Goal: Task Accomplishment & Management: Use online tool/utility

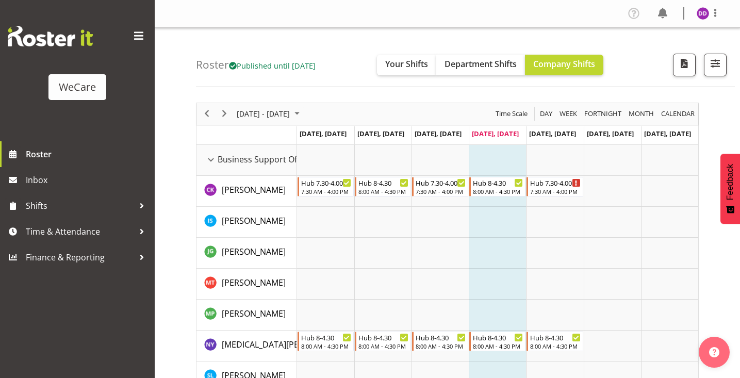
click at [728, 58] on div "Roster Published until [DATE] Your Shifts Department Shifts Company Shifts All …" at bounding box center [465, 57] width 539 height 59
click at [720, 64] on span "button" at bounding box center [714, 63] width 13 height 13
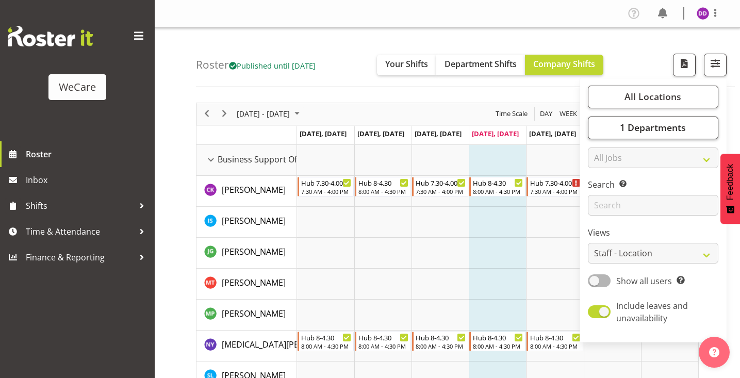
click at [679, 125] on span "1 Departments" at bounding box center [653, 127] width 66 height 12
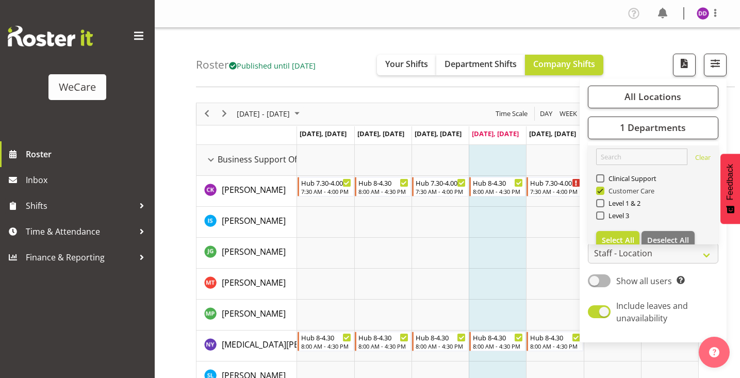
click at [626, 190] on span "Customer Care" at bounding box center [629, 191] width 51 height 8
click at [603, 190] on input "Customer Care" at bounding box center [599, 190] width 7 height 7
checkbox input "false"
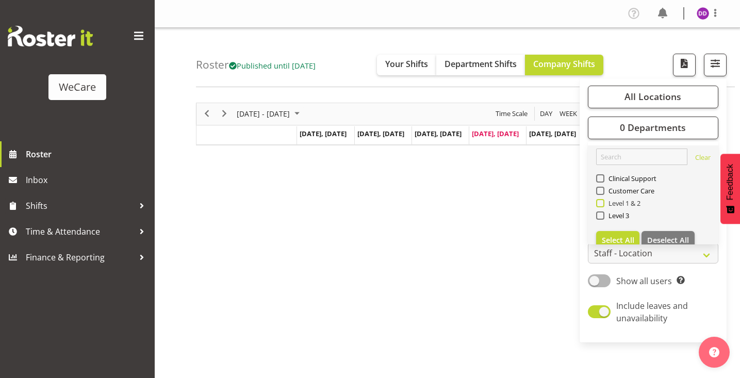
click at [623, 202] on span "Level 1 & 2" at bounding box center [622, 203] width 37 height 8
click at [603, 202] on input "Level 1 & 2" at bounding box center [599, 203] width 7 height 7
checkbox input "true"
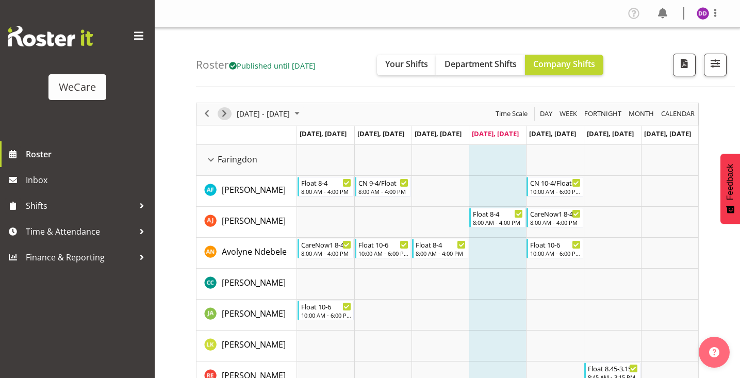
click at [225, 114] on span "Next" at bounding box center [224, 113] width 12 height 13
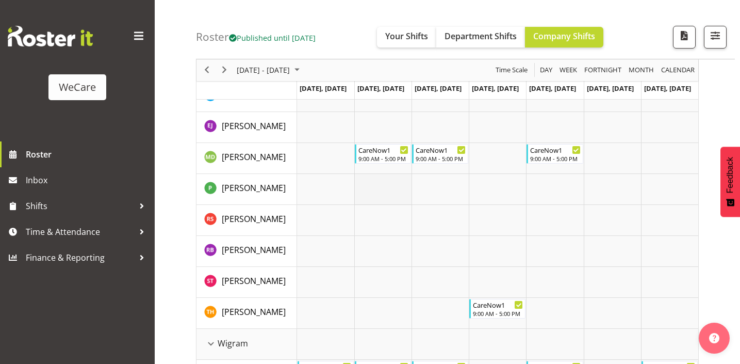
scroll to position [867, 0]
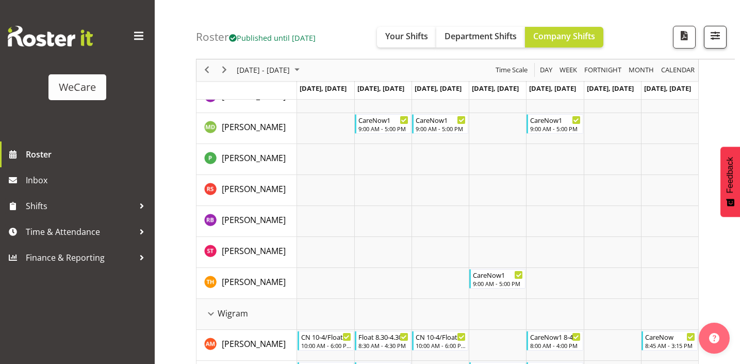
click at [716, 36] on span "button" at bounding box center [714, 35] width 13 height 13
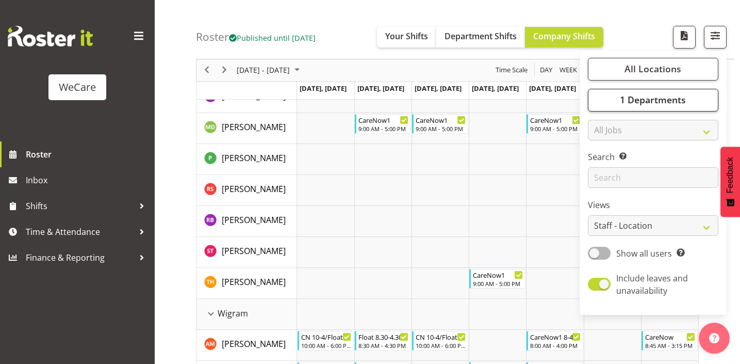
click at [666, 105] on span "1 Departments" at bounding box center [653, 100] width 66 height 12
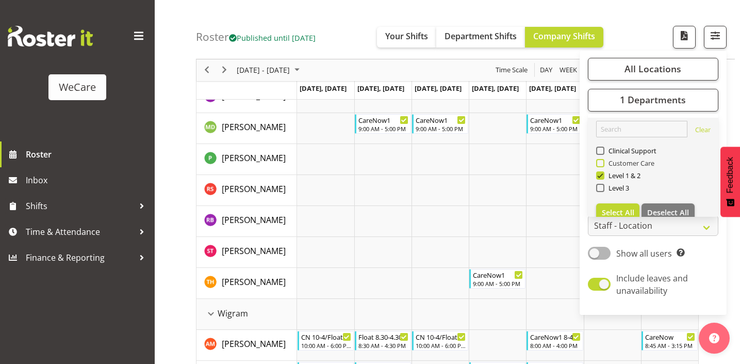
click at [616, 166] on span "Customer Care" at bounding box center [629, 163] width 51 height 8
click at [603, 166] on input "Customer Care" at bounding box center [599, 163] width 7 height 7
checkbox input "true"
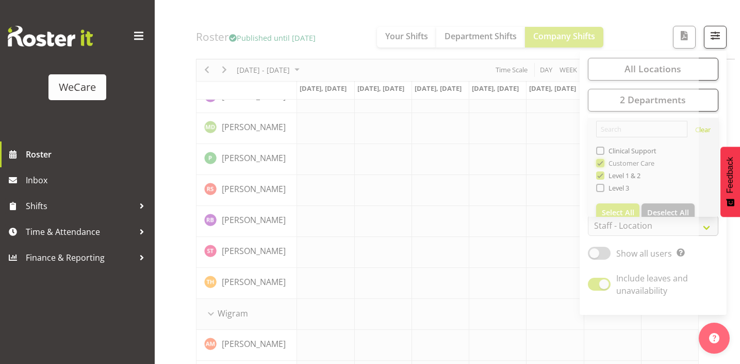
scroll to position [144, 0]
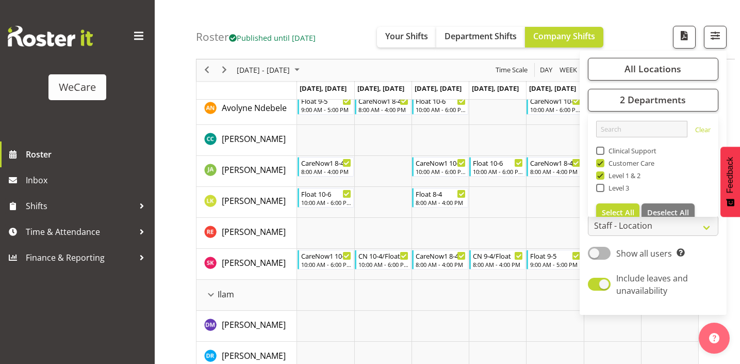
click at [355, 20] on div "Roster Published until [DATE] Your Shifts Department Shifts Company Shifts All …" at bounding box center [465, 29] width 539 height 59
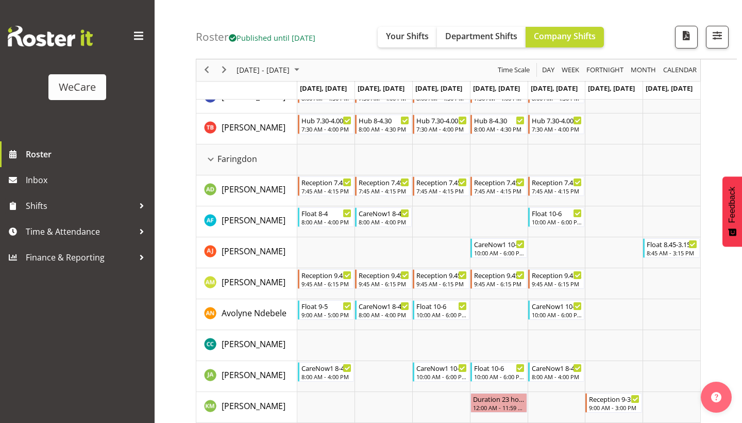
scroll to position [39, 0]
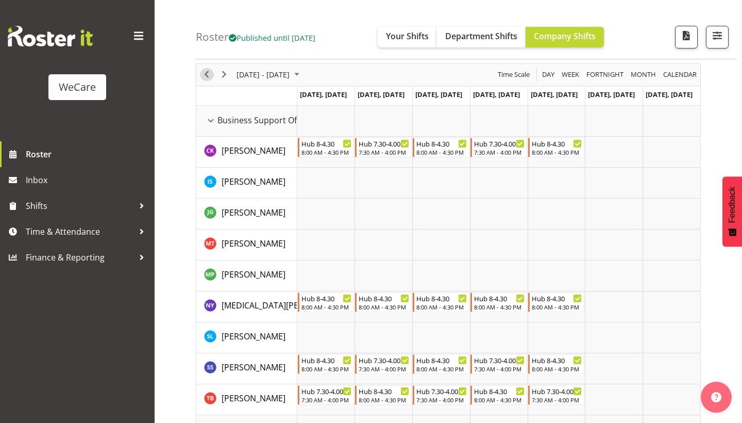
click at [206, 74] on span "Previous" at bounding box center [207, 74] width 12 height 13
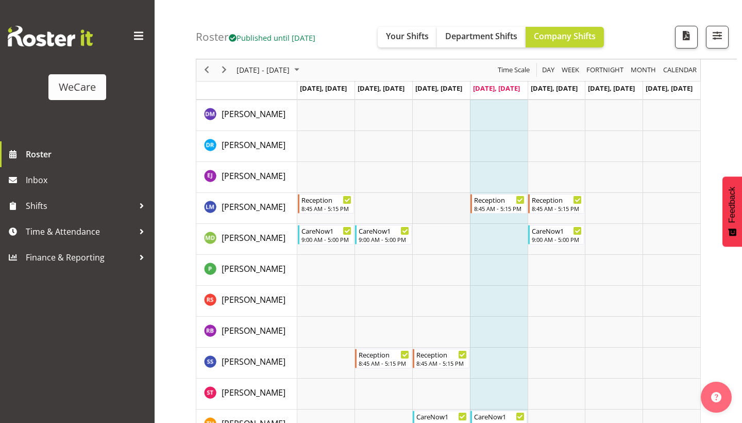
scroll to position [1633, 0]
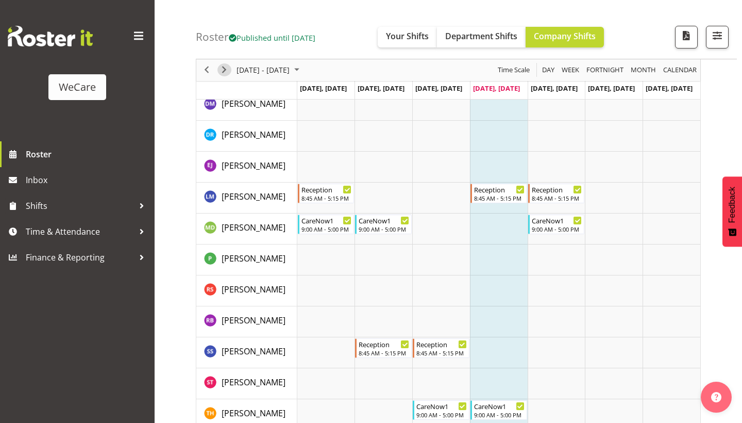
click at [220, 64] on span "Next" at bounding box center [224, 70] width 12 height 13
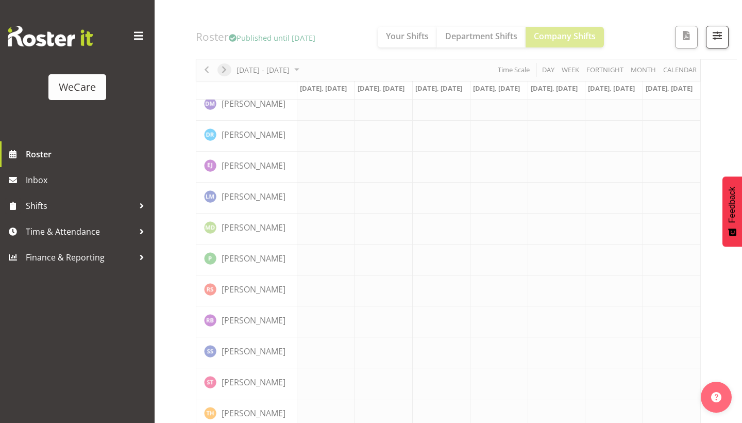
scroll to position [85, 0]
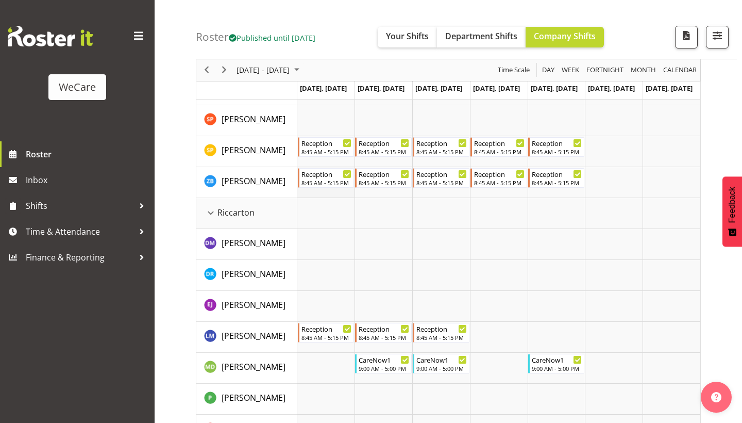
scroll to position [1564, 0]
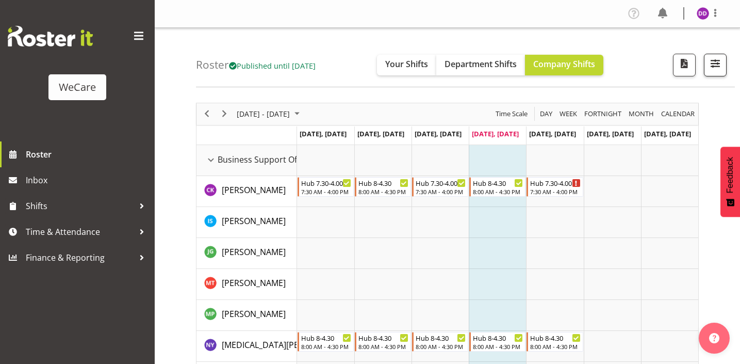
click at [709, 69] on span "button" at bounding box center [714, 63] width 13 height 13
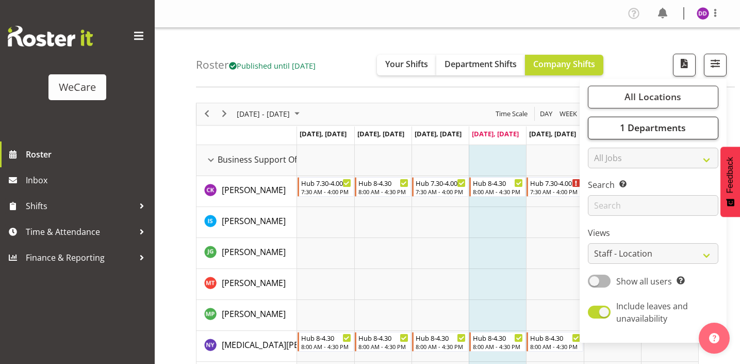
click at [678, 130] on span "1 Departments" at bounding box center [653, 127] width 66 height 12
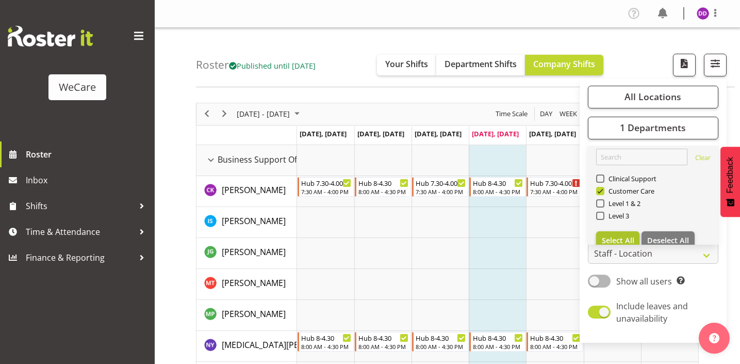
click at [621, 240] on span "Select All" at bounding box center [618, 240] width 32 height 10
checkbox input "true"
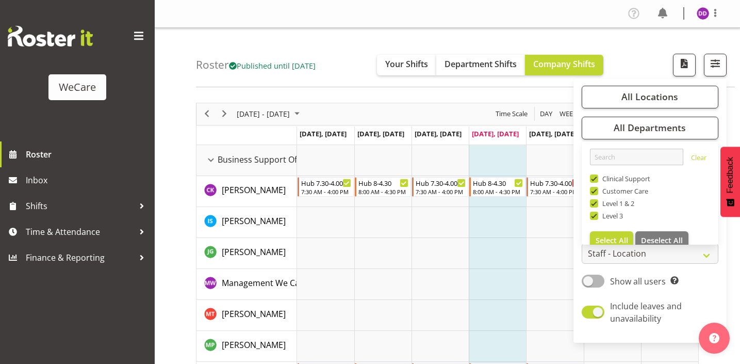
click at [325, 56] on div "Roster Published until [DATE] Your Shifts Department Shifts Company Shifts All …" at bounding box center [465, 57] width 539 height 59
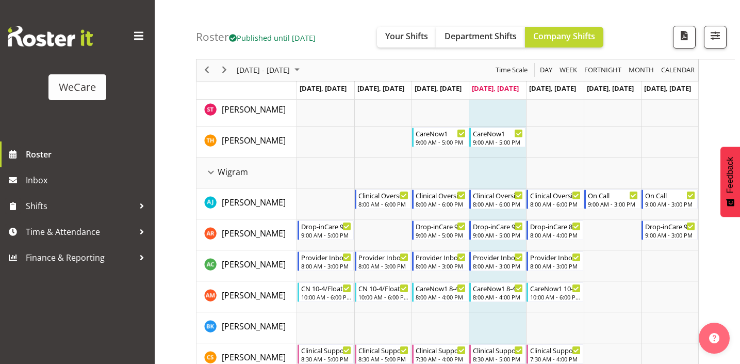
scroll to position [2402, 0]
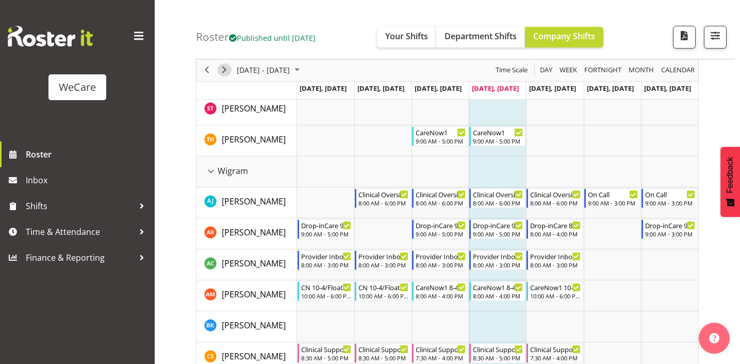
click at [229, 66] on span "Next" at bounding box center [224, 70] width 12 height 13
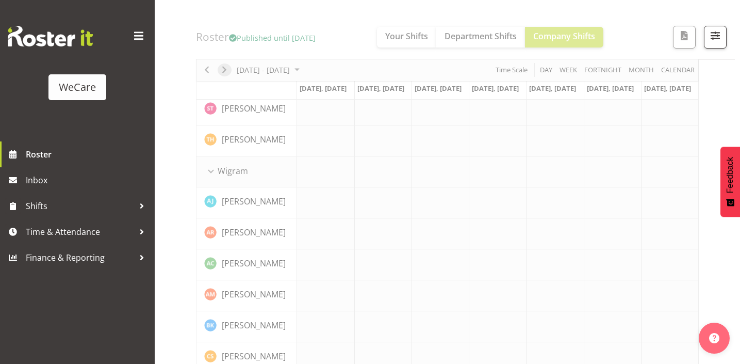
scroll to position [144, 0]
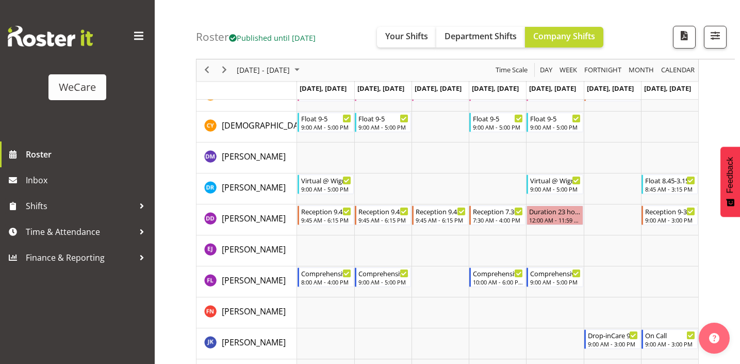
scroll to position [2664, 0]
